Goal: Information Seeking & Learning: Learn about a topic

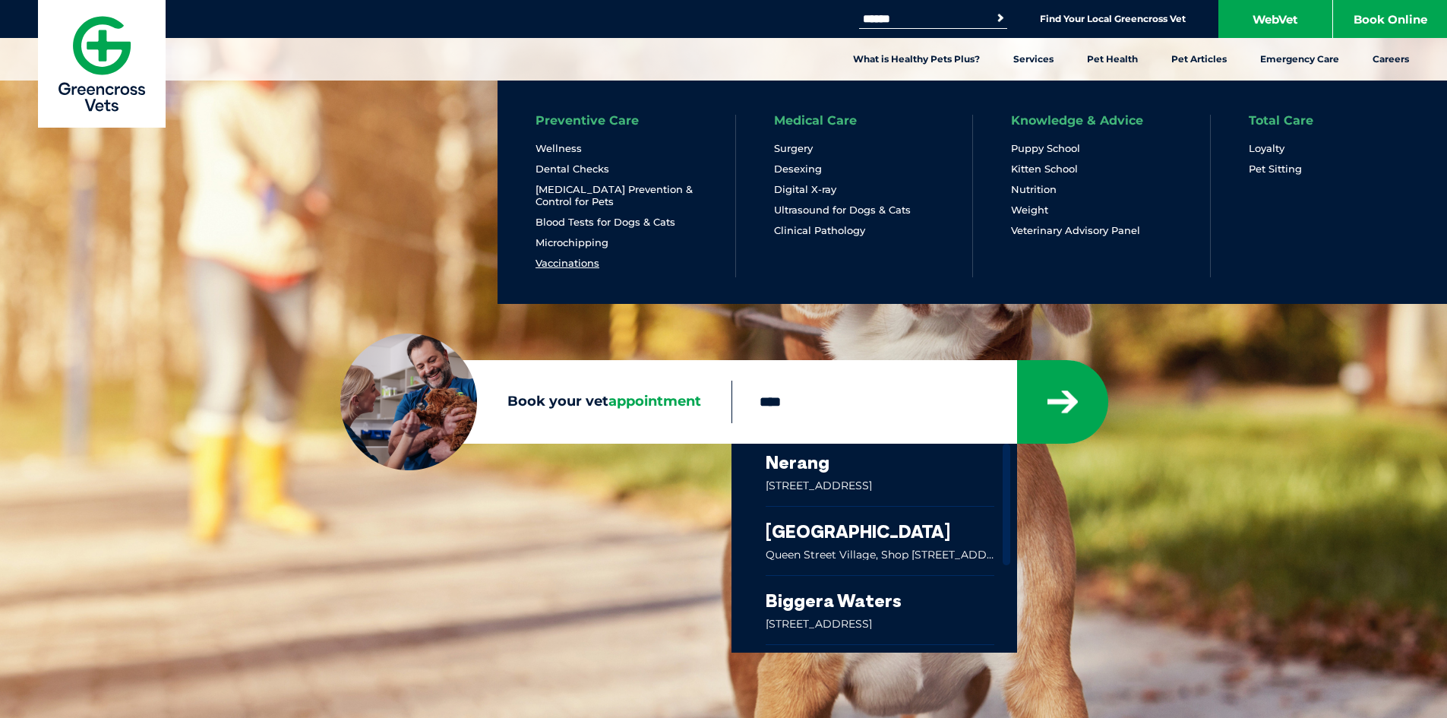
click at [567, 264] on link "Vaccinations" at bounding box center [568, 263] width 64 height 13
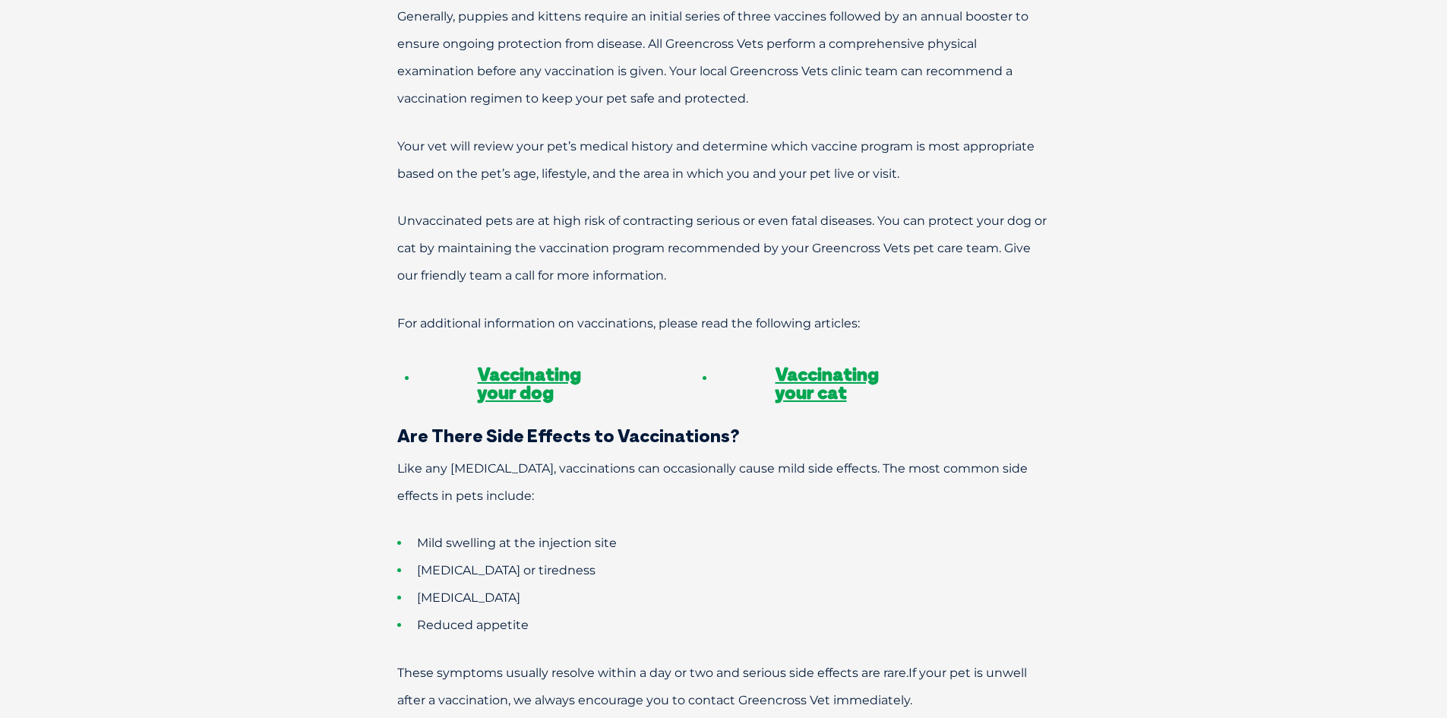
scroll to position [1137, 0]
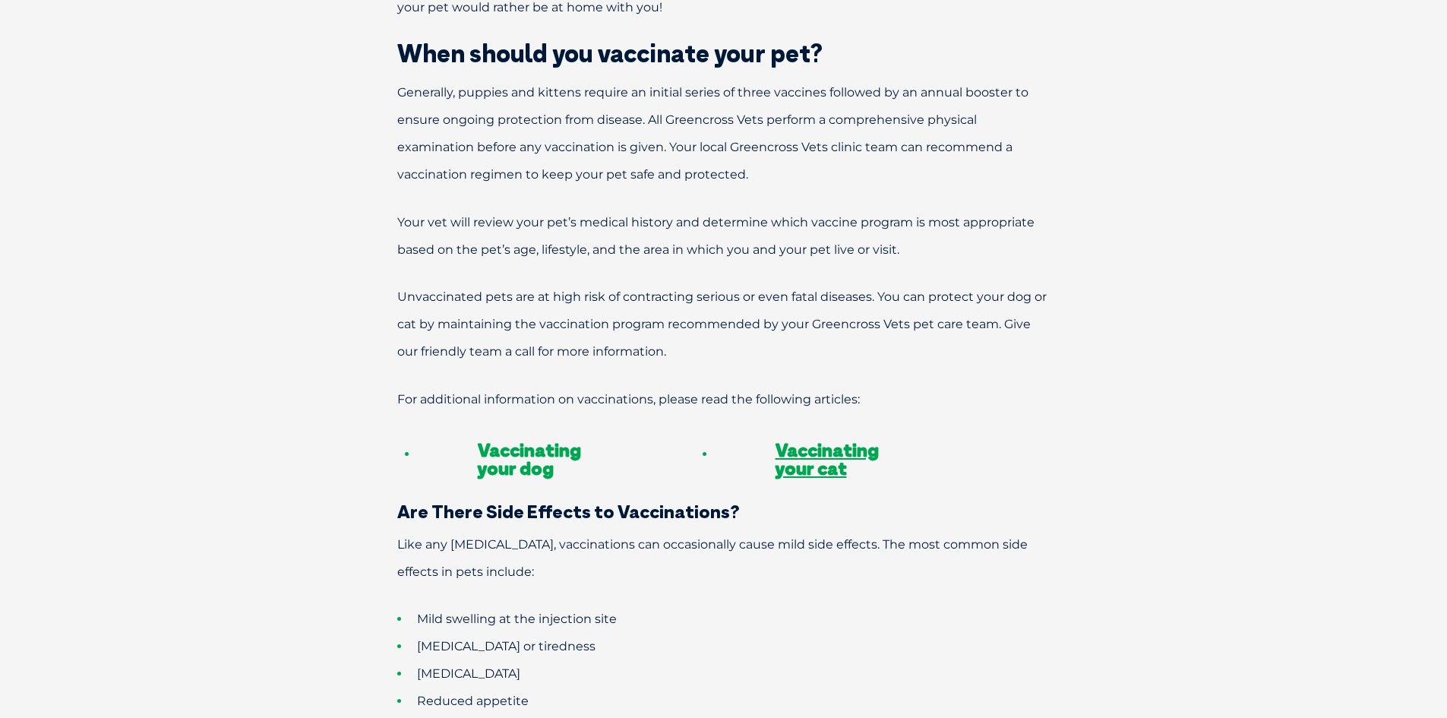
click at [538, 438] on link "Vaccinating your dog" at bounding box center [529, 458] width 103 height 41
